Goal: Check status: Check status

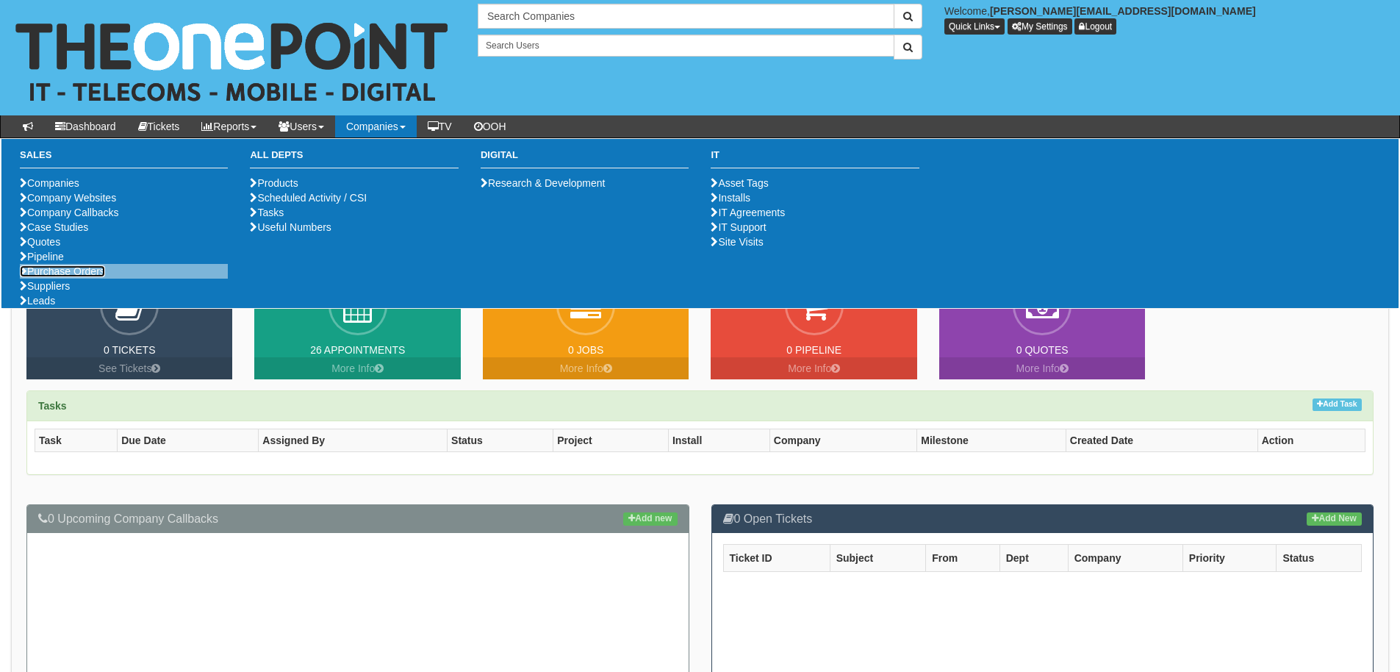
click at [101, 277] on link "Purchase Orders" at bounding box center [62, 271] width 85 height 12
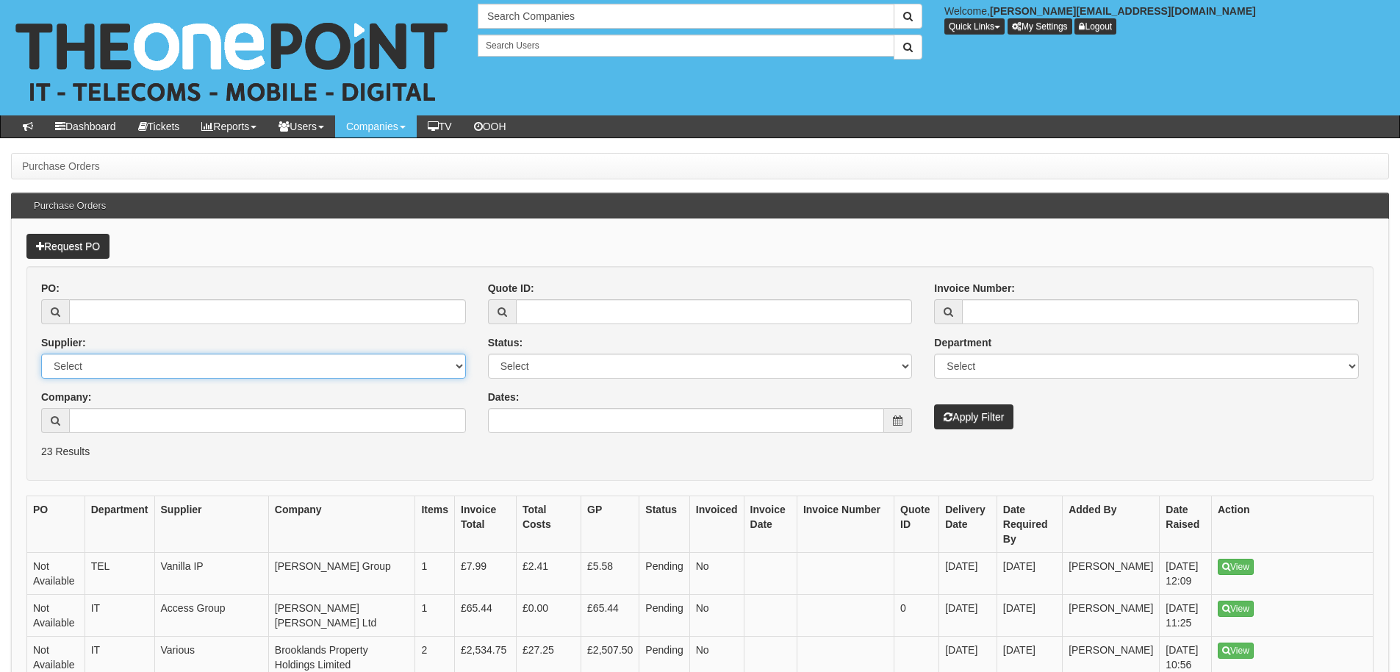
click at [249, 368] on select "Select 123 REG.co.uk 1Password 3 4Gon AA Jones Electric Ltd Abzorb Access Group…" at bounding box center [253, 366] width 425 height 25
select select "306"
click at [41, 354] on select "Select 123 REG.co.uk 1Password 3 4Gon AA Jones Electric Ltd Abzorb Access Group…" at bounding box center [253, 366] width 425 height 25
click at [1014, 420] on button "Apply Filter" at bounding box center [973, 416] width 79 height 25
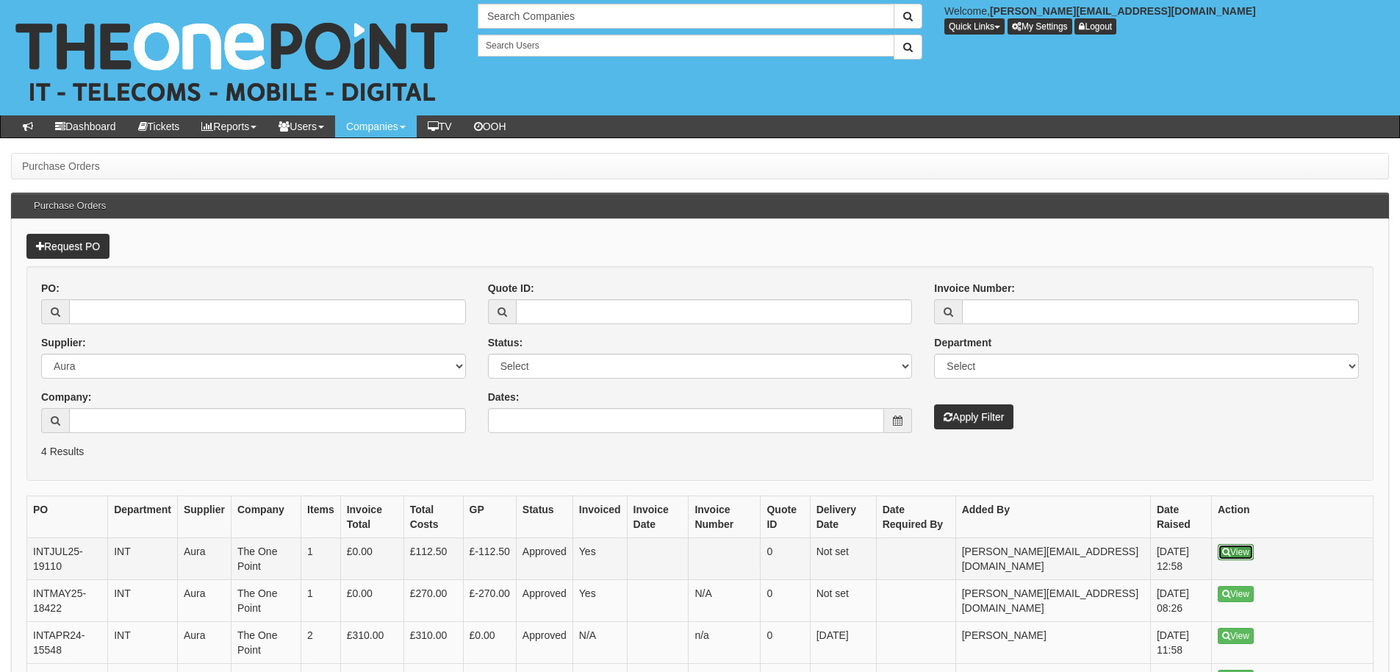
click at [1238, 551] on link "View" at bounding box center [1236, 552] width 36 height 16
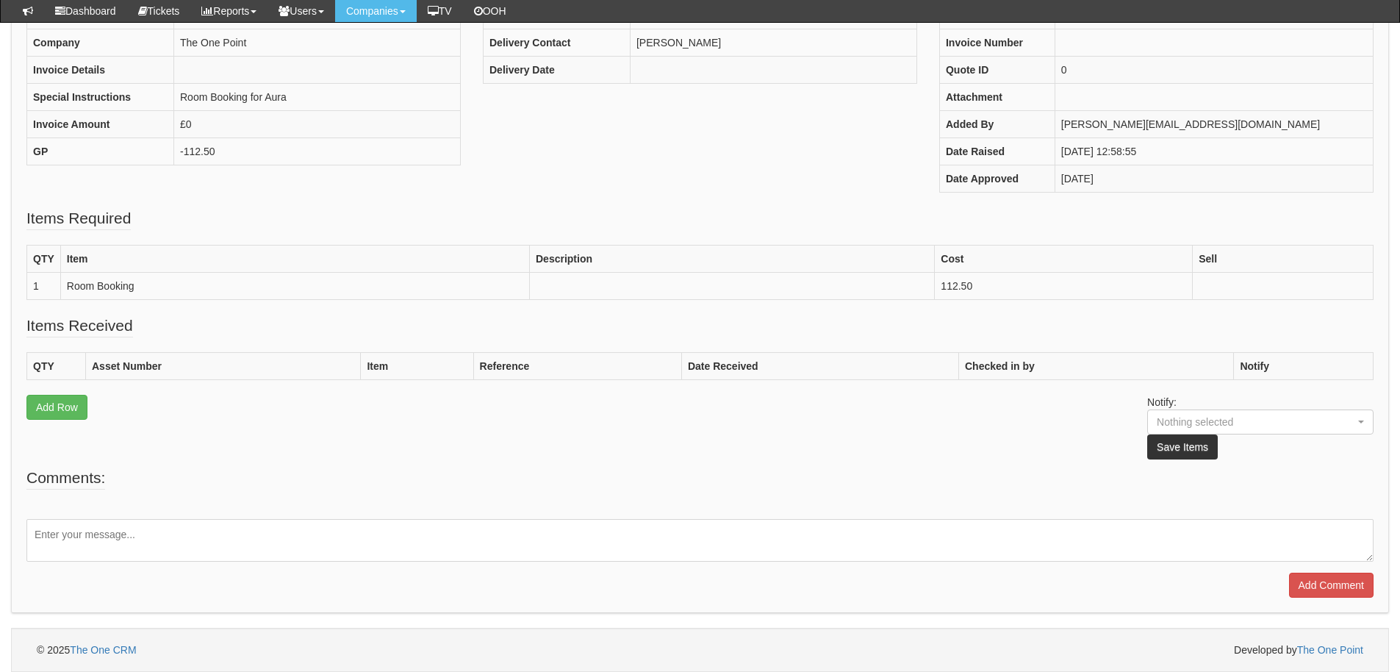
scroll to position [29, 0]
